Goal: Communication & Community: Ask a question

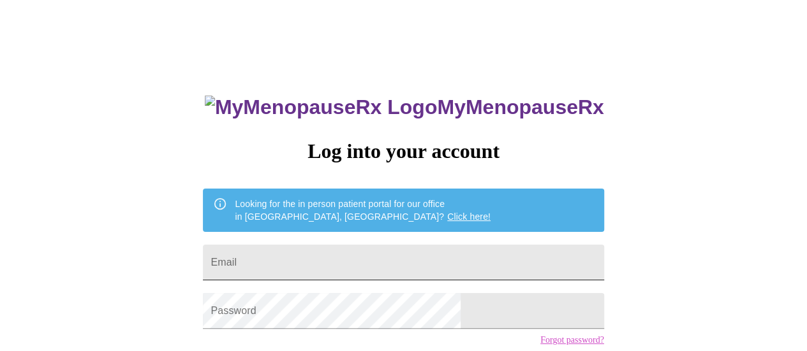
click at [309, 266] on input "Email" at bounding box center [403, 263] width 401 height 36
type input "anaibarra06@yahoo.com"
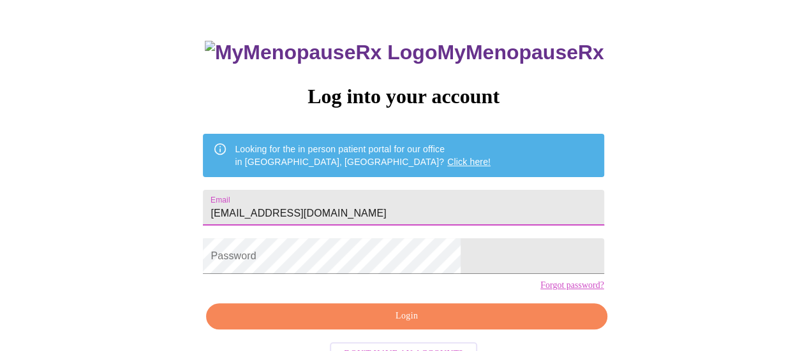
scroll to position [98, 0]
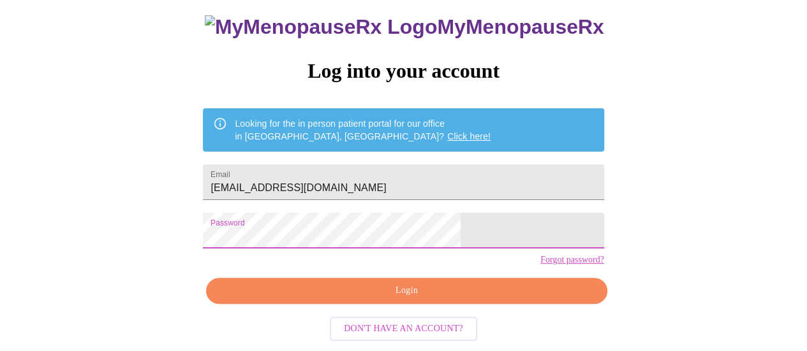
click at [371, 291] on span "Login" at bounding box center [406, 291] width 371 height 16
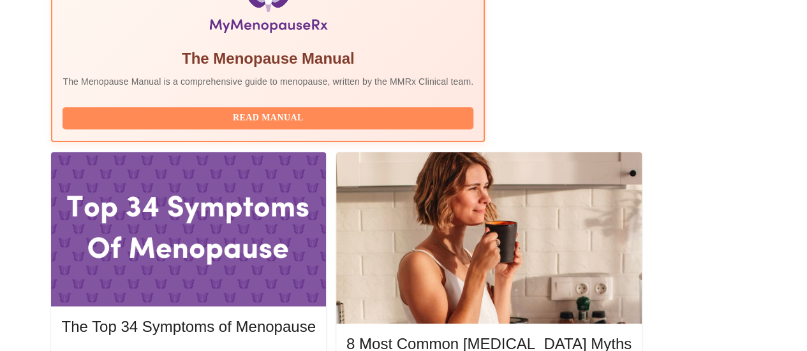
scroll to position [489, 0]
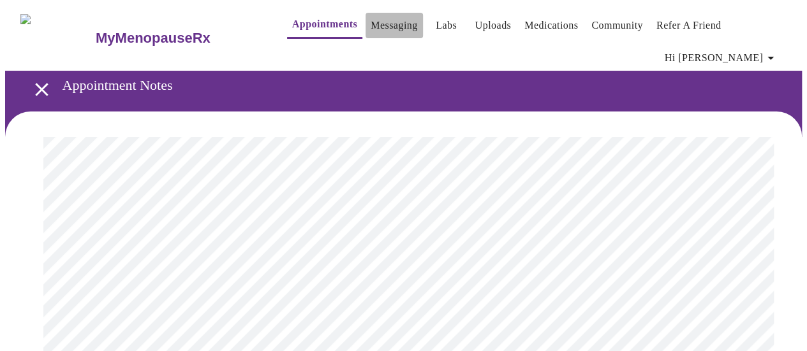
click at [374, 22] on link "Messaging" at bounding box center [394, 26] width 47 height 18
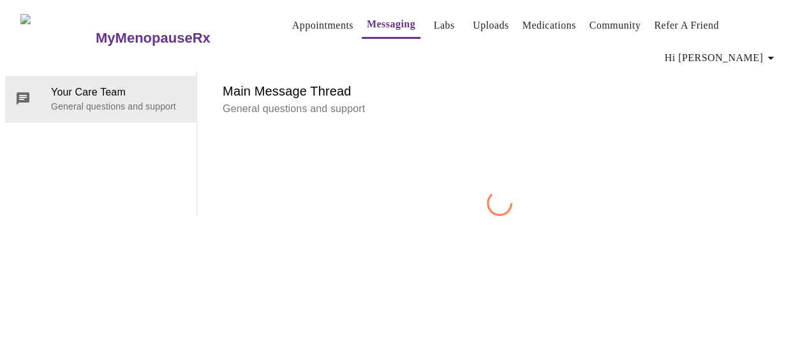
scroll to position [48, 0]
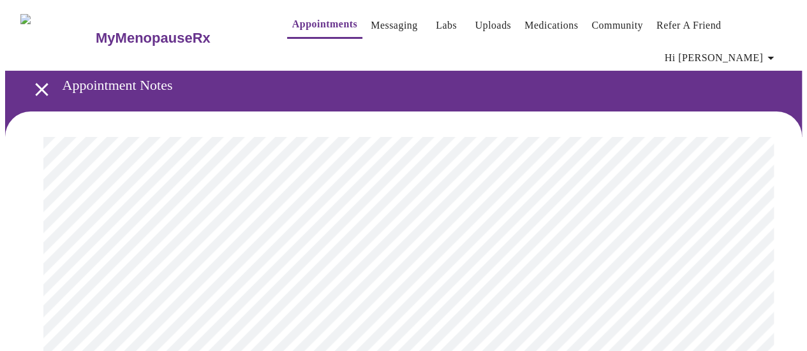
click at [436, 26] on link "Labs" at bounding box center [446, 26] width 21 height 18
click at [476, 24] on link "Uploads" at bounding box center [493, 26] width 36 height 18
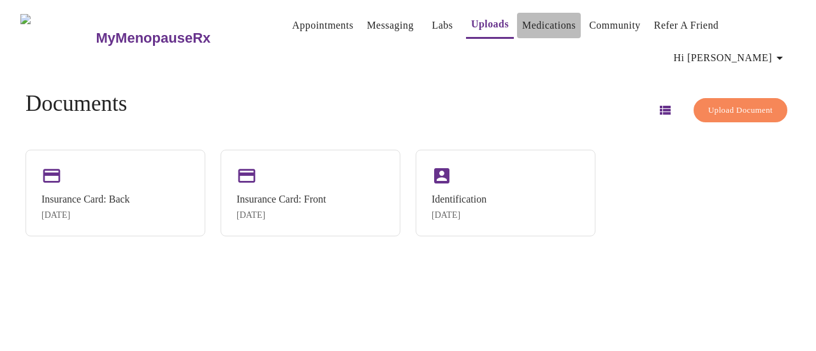
click at [531, 27] on link "Medications" at bounding box center [549, 26] width 54 height 18
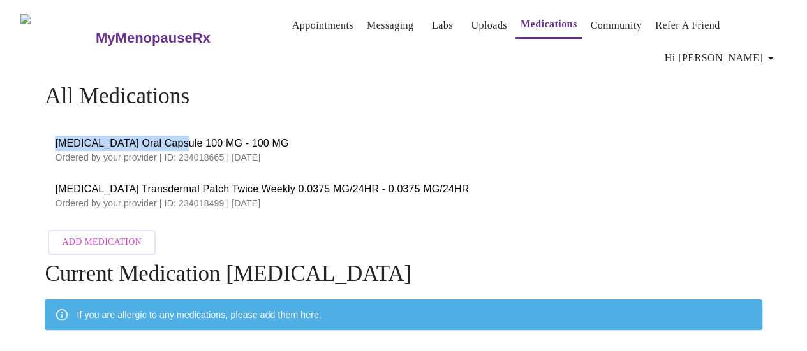
drag, startPoint x: 171, startPoint y: 121, endPoint x: 49, endPoint y: 116, distance: 121.9
click at [49, 127] on li "Progesterone Oral Capsule 100 MG - 100 MG Ordered by your provider | ID: 234018…" at bounding box center [403, 150] width 717 height 46
copy span "Progesterone Oral Capsule"
drag, startPoint x: 176, startPoint y: 123, endPoint x: 51, endPoint y: 127, distance: 125.1
click at [55, 136] on span "Progesterone Oral Capsule 100 MG - 100 MG" at bounding box center [403, 143] width 696 height 15
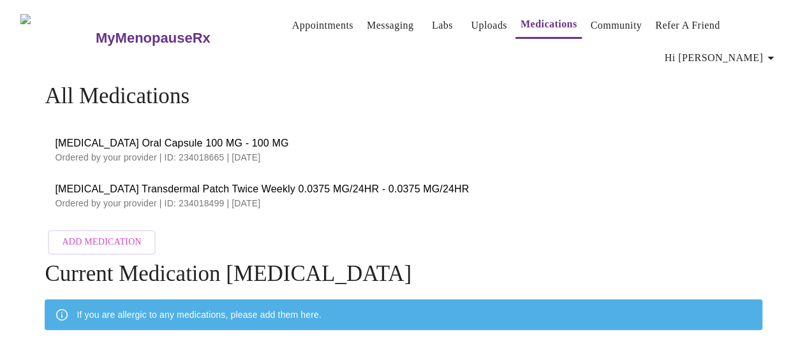
click at [283, 151] on p "Ordered by your provider | ID: 234018665 | 08/13/2025" at bounding box center [403, 157] width 696 height 13
click at [367, 27] on link "Messaging" at bounding box center [390, 26] width 47 height 18
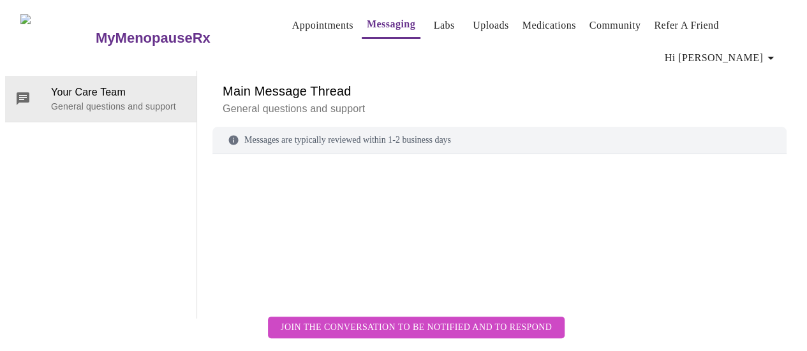
scroll to position [48, 0]
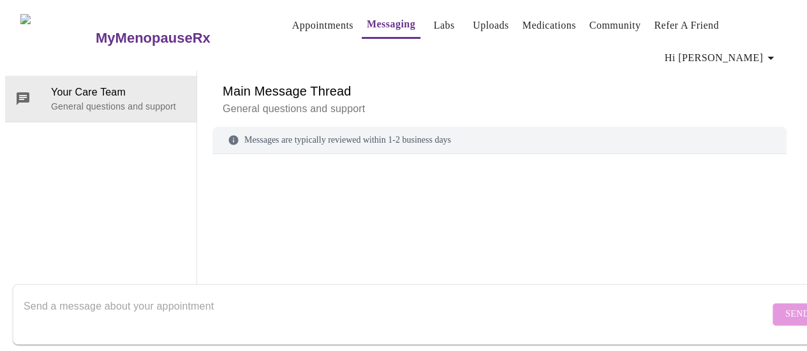
click at [66, 294] on textarea "Send a message about your appointment" at bounding box center [397, 314] width 746 height 41
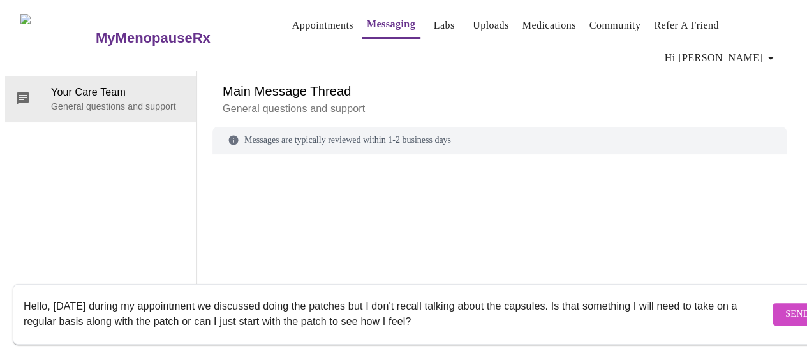
scroll to position [9, 0]
type textarea "Hello, yesterday during my appointment we discussed doing the patches but I don…"
click at [785, 307] on span "Send" at bounding box center [797, 315] width 24 height 16
